Goal: Subscribe to service/newsletter

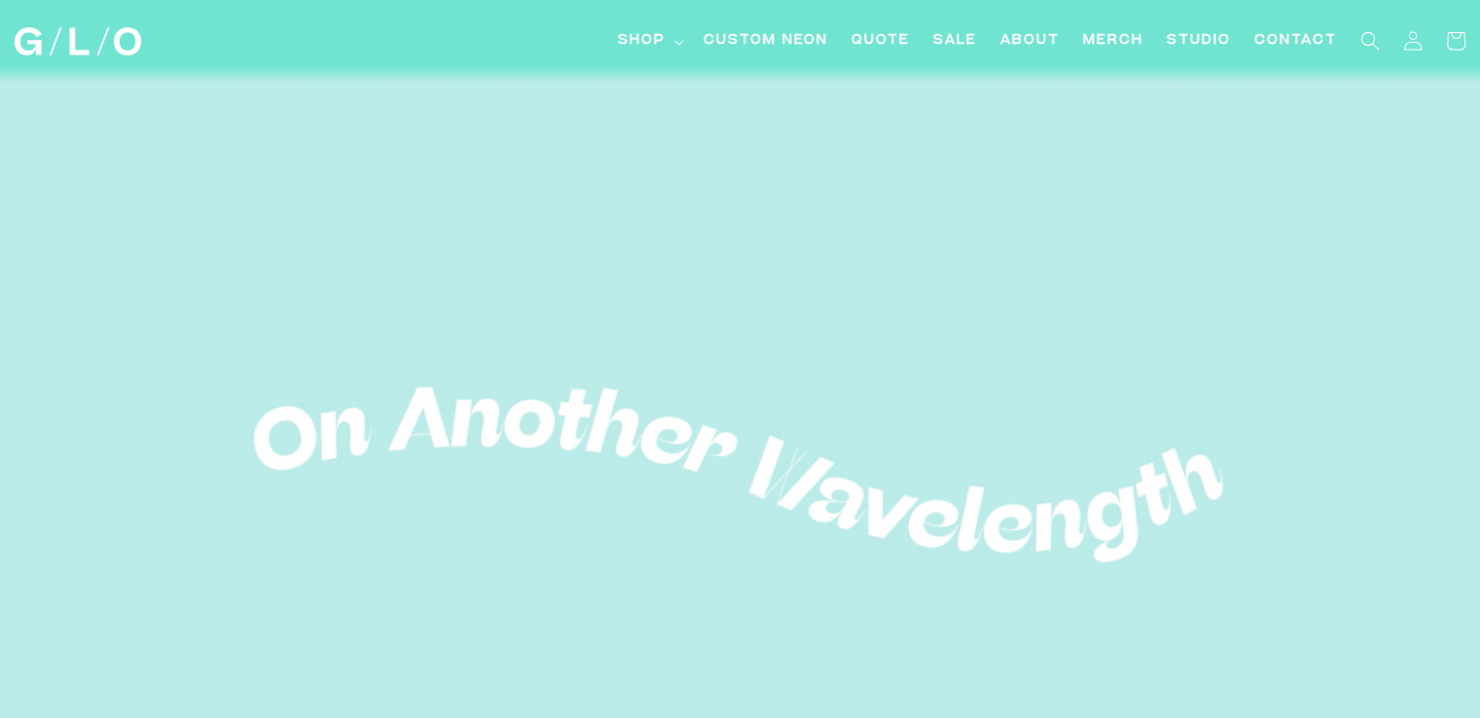
click at [677, 40] on icon at bounding box center [680, 43] width 10 height 6
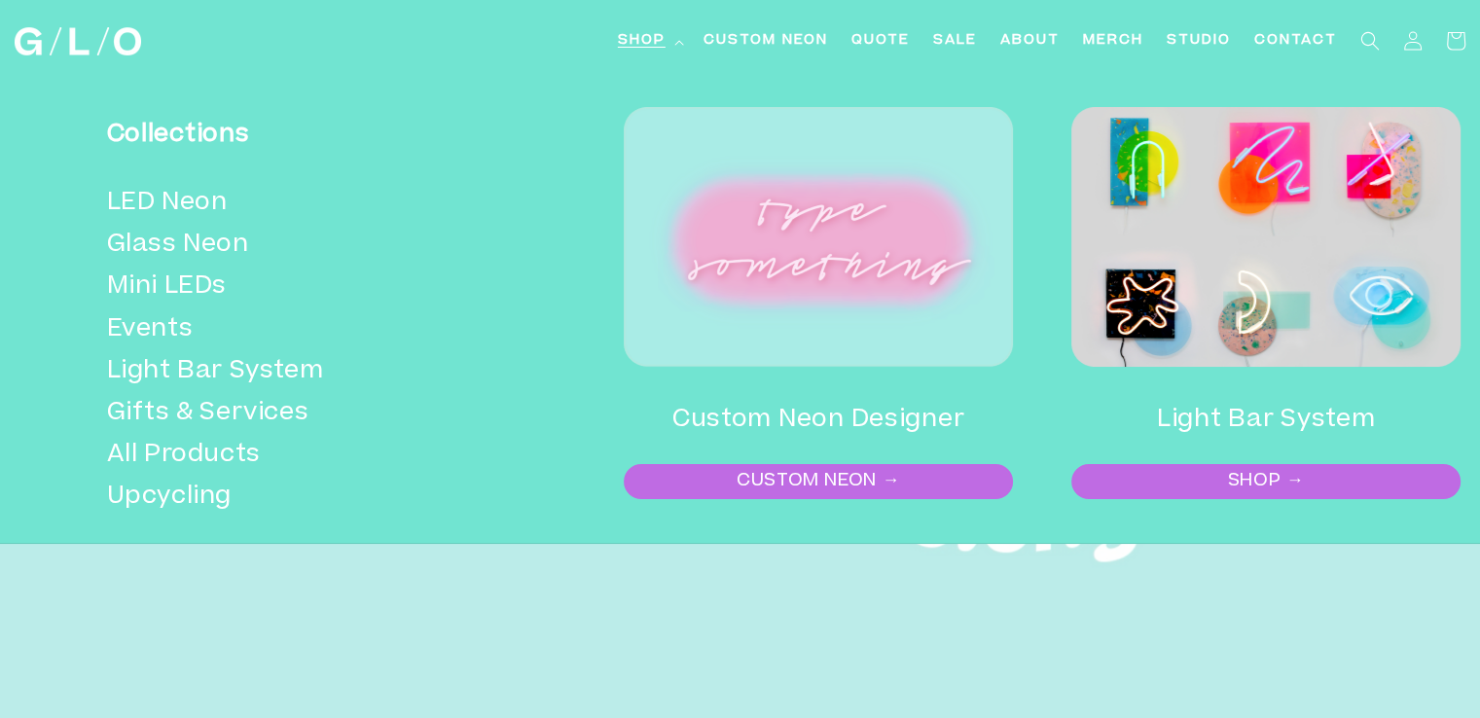
click at [677, 40] on icon at bounding box center [680, 43] width 10 height 6
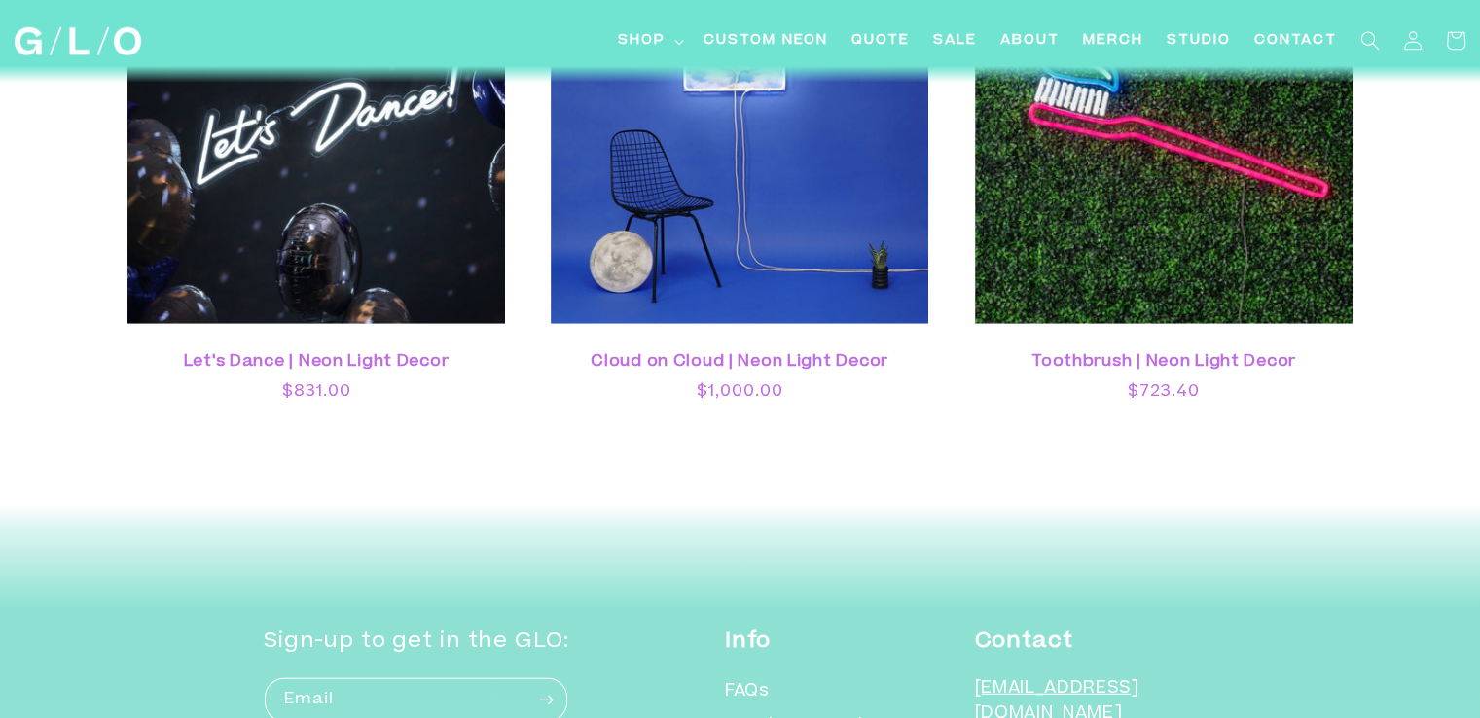
scroll to position [5534, 0]
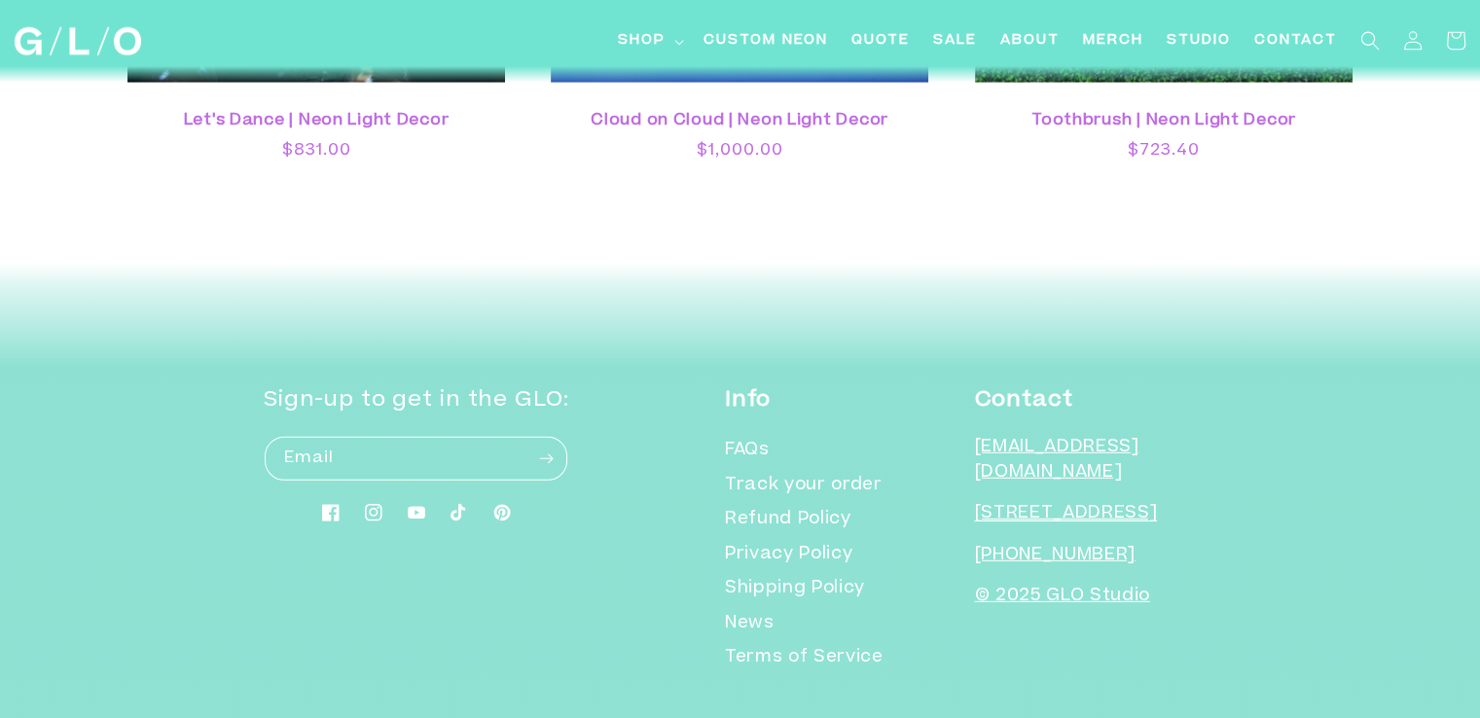
click at [770, 439] on link "FAQs" at bounding box center [747, 454] width 45 height 30
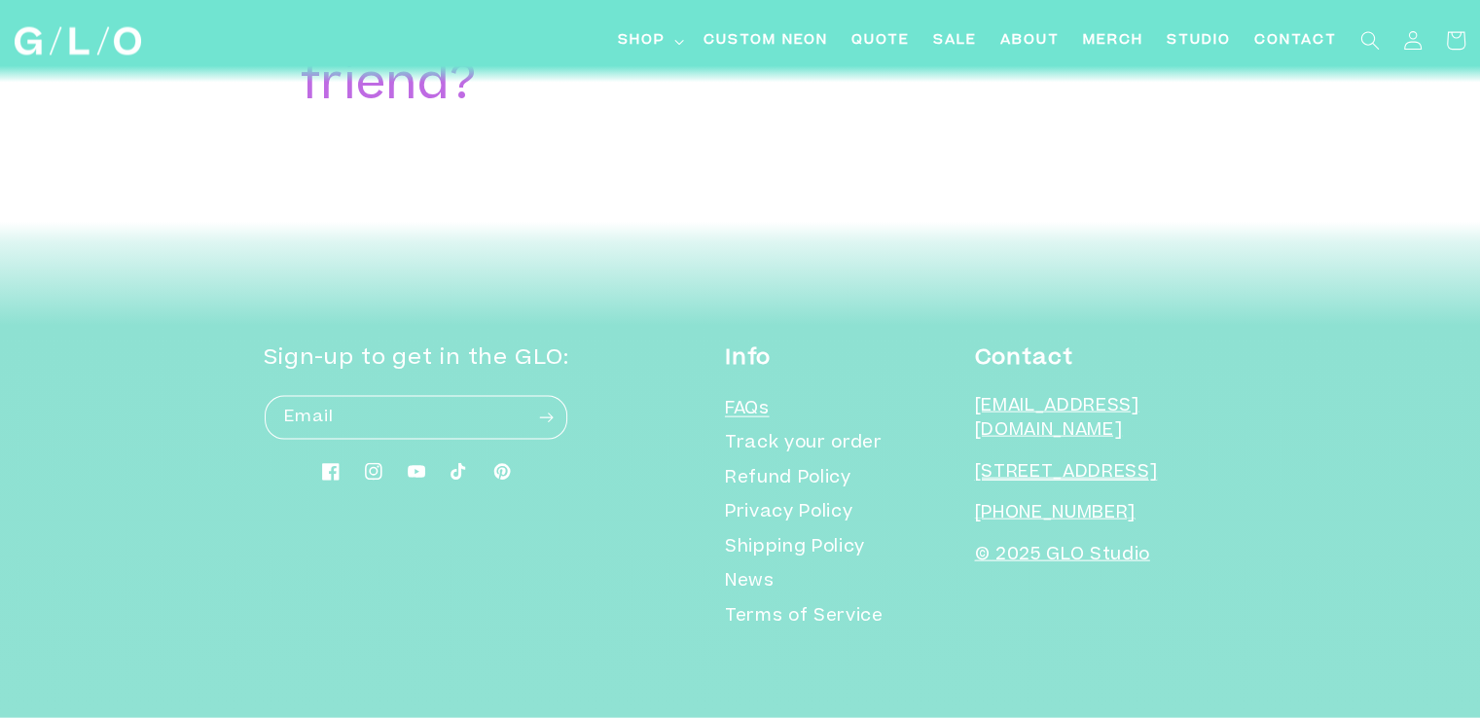
scroll to position [4192, 0]
click at [408, 416] on input "Email" at bounding box center [416, 418] width 303 height 44
type input "[EMAIL_ADDRESS][DOMAIN_NAME]"
click at [554, 418] on icon "Subscribe" at bounding box center [546, 418] width 15 height 24
click at [525, 395] on button "Subscribe" at bounding box center [546, 418] width 43 height 46
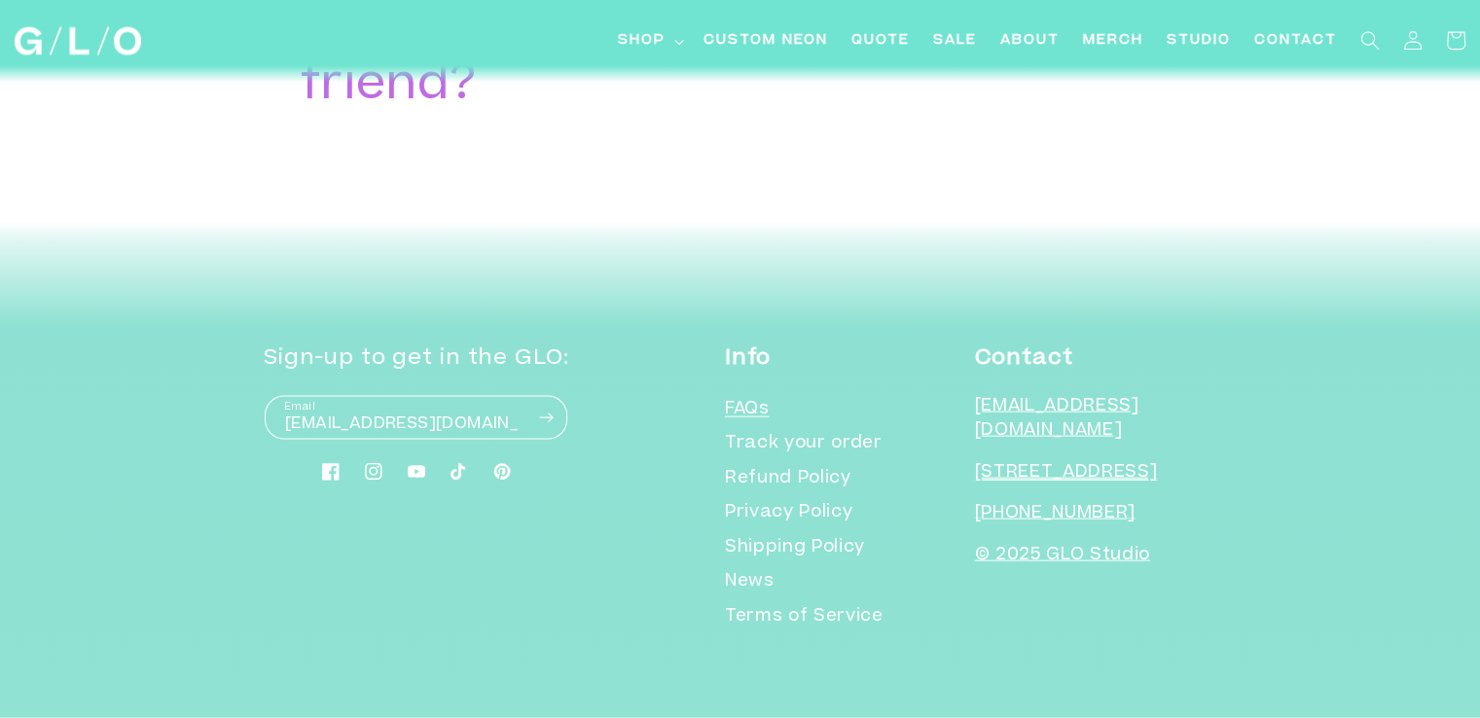
click at [525, 395] on button "Subscribe" at bounding box center [546, 418] width 43 height 46
